Goal: Find specific page/section: Find specific page/section

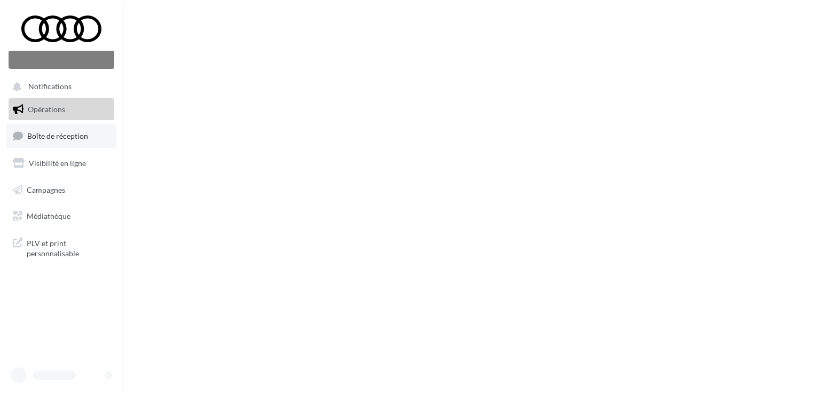
click at [81, 140] on span "Boîte de réception" at bounding box center [57, 135] width 61 height 9
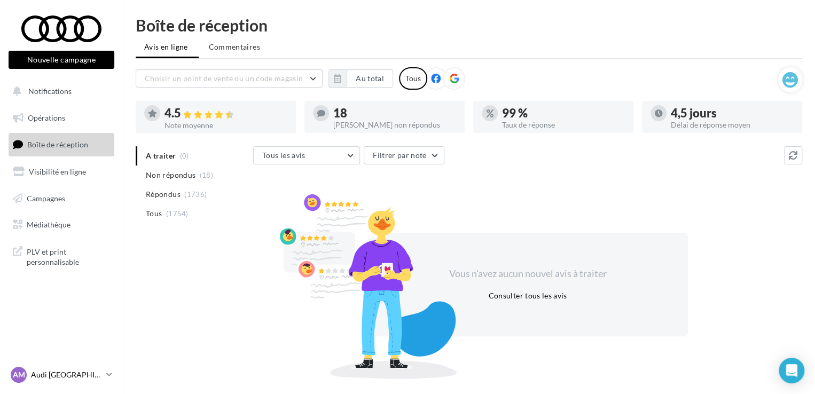
click at [75, 378] on p "Audi [GEOGRAPHIC_DATA]" at bounding box center [66, 375] width 71 height 11
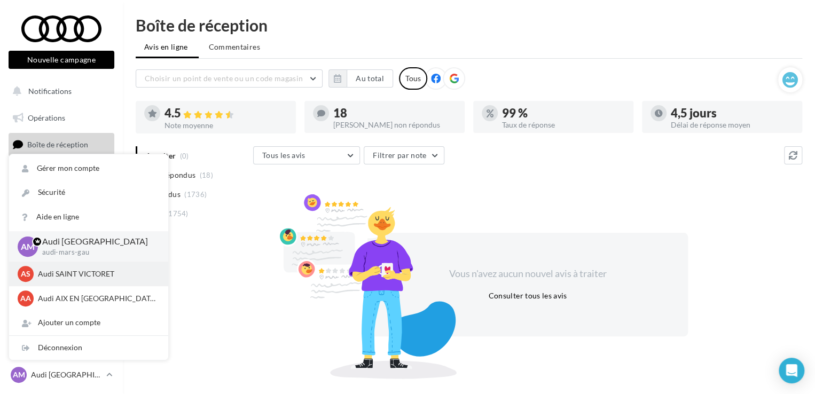
click at [51, 270] on p "Audi SAINT VICTORET" at bounding box center [96, 274] width 117 height 11
